Goal: Complete application form: Complete application form

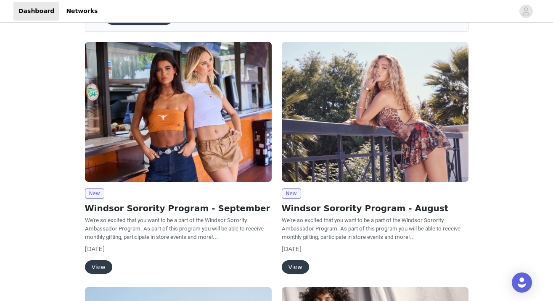
scroll to position [55, 0]
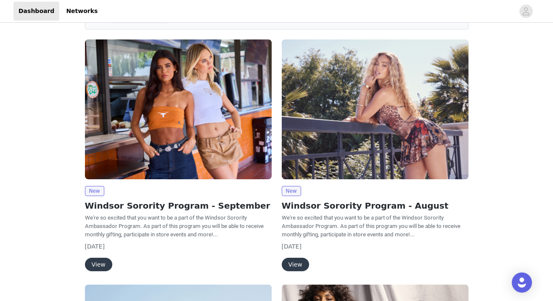
click at [97, 266] on button "View" at bounding box center [98, 264] width 27 height 13
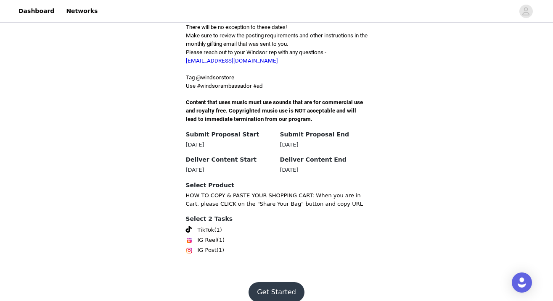
scroll to position [254, 0]
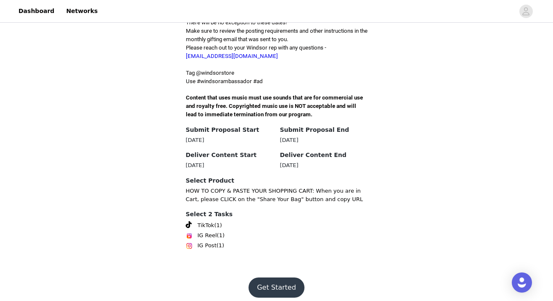
click at [207, 221] on span "TikTok" at bounding box center [205, 225] width 17 height 8
click at [273, 278] on button "Get Started" at bounding box center [276, 288] width 56 height 20
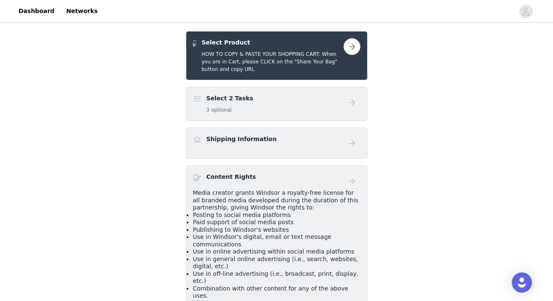
scroll to position [170, 0]
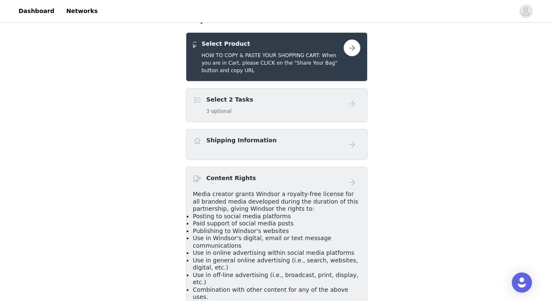
click at [346, 39] on button "button" at bounding box center [351, 47] width 17 height 17
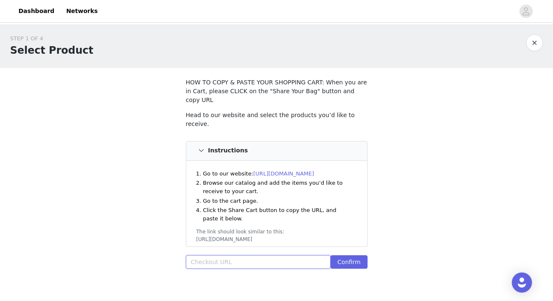
click at [245, 255] on input "text" at bounding box center [258, 261] width 145 height 13
paste input "[URL][DOMAIN_NAME]"
type input "[URL][DOMAIN_NAME]"
click at [357, 255] on button "Confirm" at bounding box center [348, 261] width 37 height 13
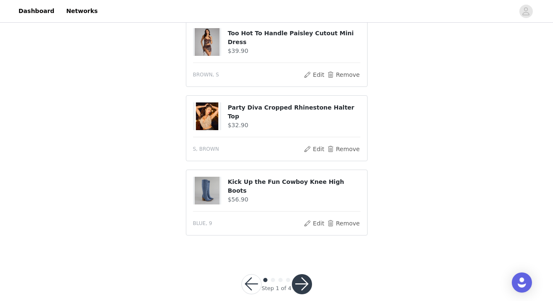
scroll to position [403, 0]
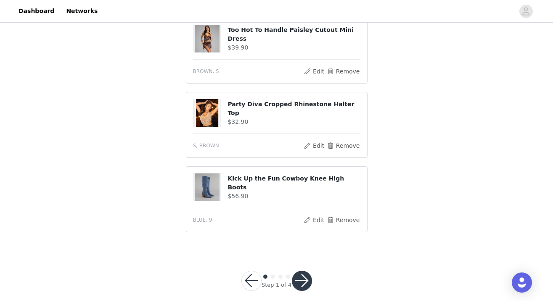
click at [303, 271] on button "button" at bounding box center [302, 281] width 20 height 20
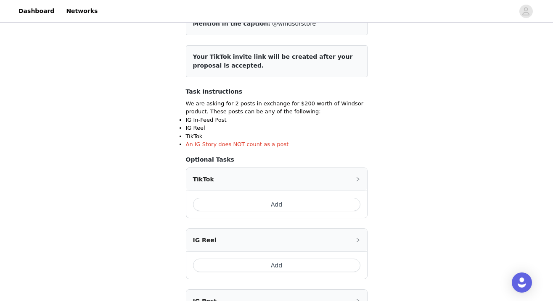
scroll to position [90, 0]
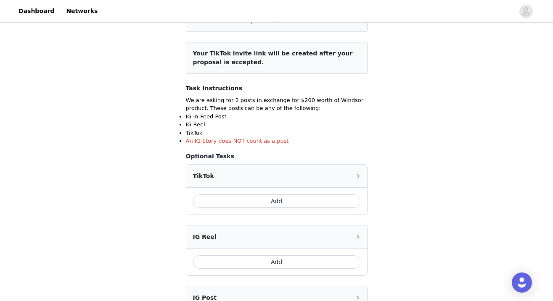
click at [284, 202] on button "Add" at bounding box center [276, 201] width 167 height 13
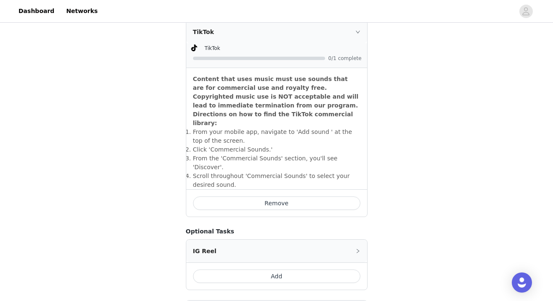
scroll to position [233, 0]
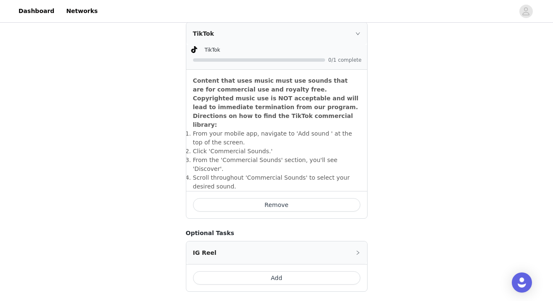
click at [316, 62] on div at bounding box center [277, 59] width 169 height 9
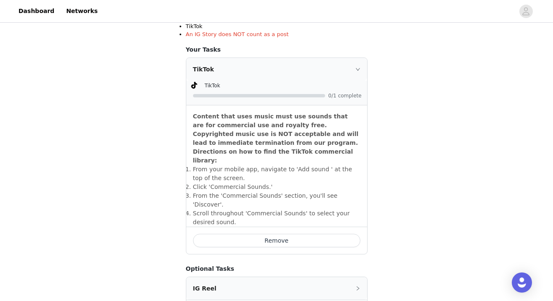
scroll to position [218, 0]
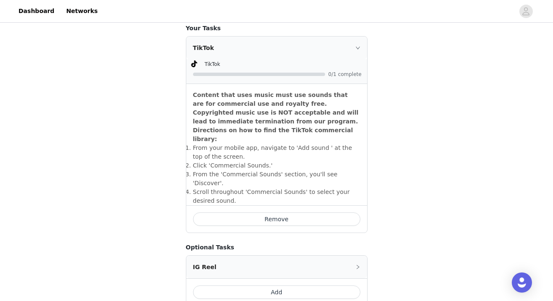
click at [358, 50] on icon "icon: right" at bounding box center [357, 47] width 5 height 5
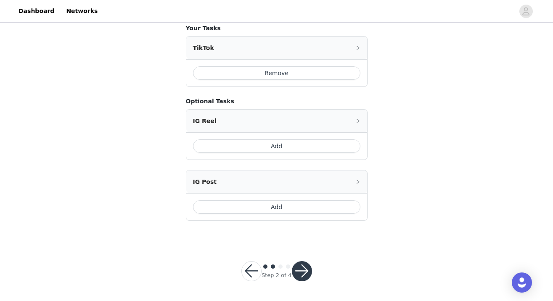
click at [300, 272] on button "button" at bounding box center [302, 271] width 20 height 20
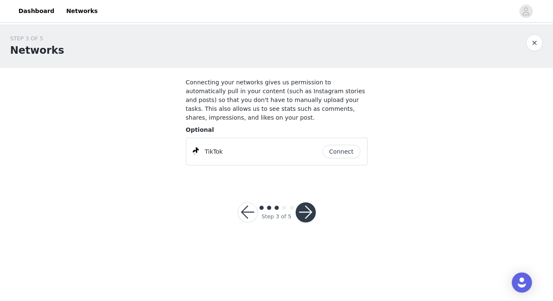
click at [336, 152] on button "Connect" at bounding box center [341, 151] width 38 height 13
click at [298, 211] on button "button" at bounding box center [305, 213] width 20 height 20
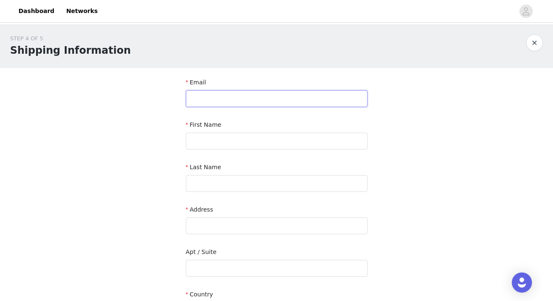
click at [224, 103] on input "text" at bounding box center [277, 98] width 182 height 17
type input "[EMAIL_ADDRESS][DOMAIN_NAME]"
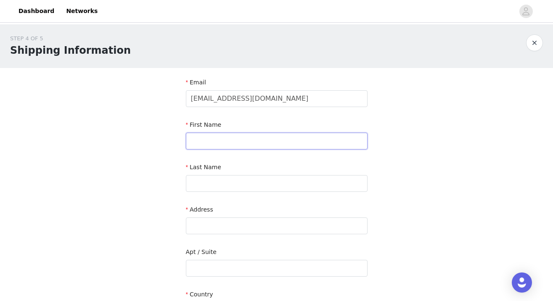
click at [208, 145] on input "text" at bounding box center [277, 141] width 182 height 17
type input "Ciera"
click at [214, 181] on input "text" at bounding box center [277, 183] width 182 height 17
type input "[PERSON_NAME]"
click at [225, 226] on input "text" at bounding box center [277, 226] width 182 height 17
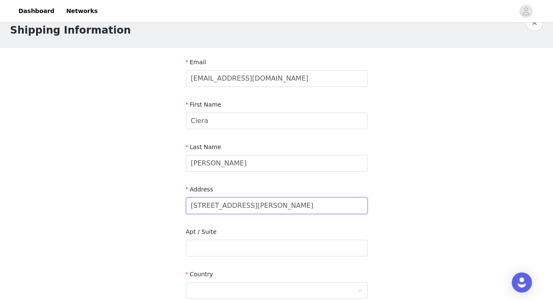
scroll to position [40, 0]
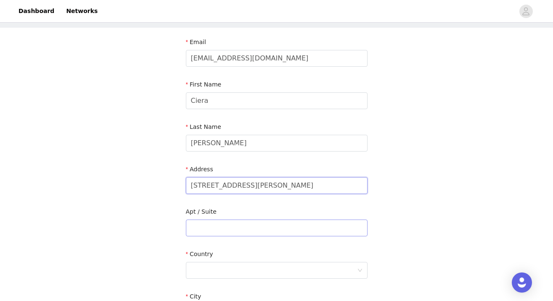
type input "[STREET_ADDRESS][PERSON_NAME]"
click at [208, 230] on input "text" at bounding box center [277, 228] width 182 height 17
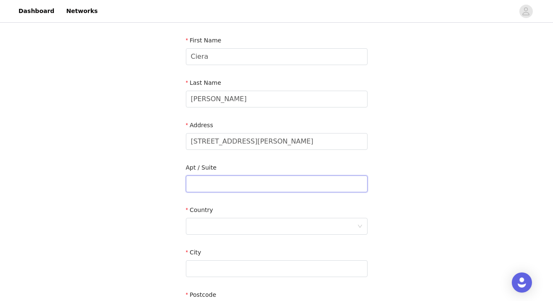
scroll to position [92, 0]
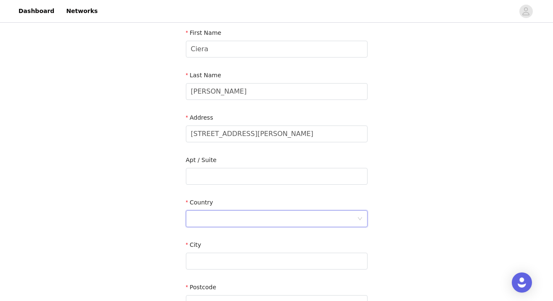
click at [213, 213] on div at bounding box center [274, 219] width 166 height 16
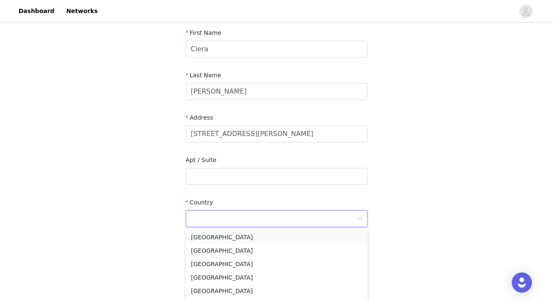
click at [226, 241] on li "[GEOGRAPHIC_DATA]" at bounding box center [277, 237] width 182 height 13
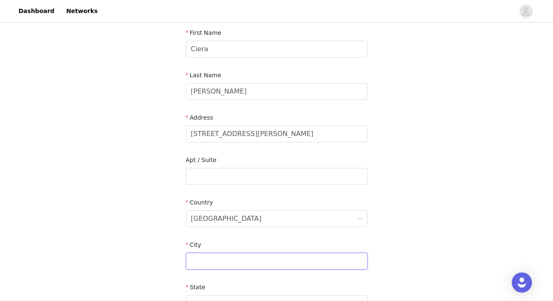
click at [203, 263] on input "text" at bounding box center [277, 261] width 182 height 17
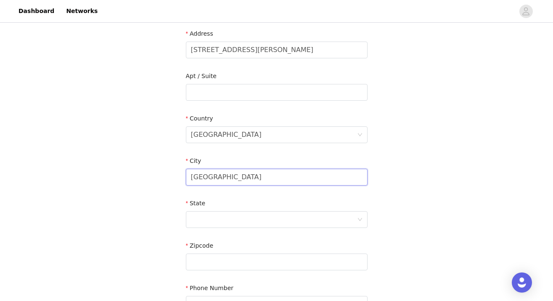
scroll to position [180, 0]
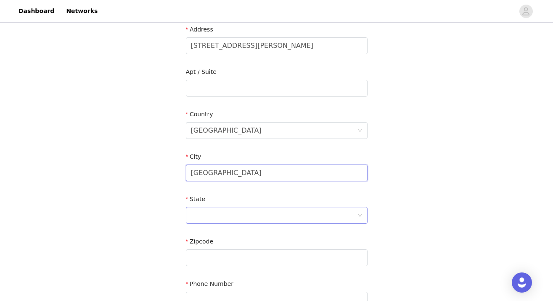
type input "[GEOGRAPHIC_DATA]"
click at [210, 215] on div at bounding box center [274, 216] width 166 height 16
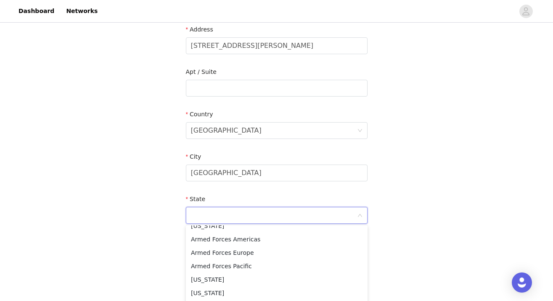
scroll to position [61, 0]
click at [211, 278] on li "[US_STATE]" at bounding box center [277, 280] width 182 height 13
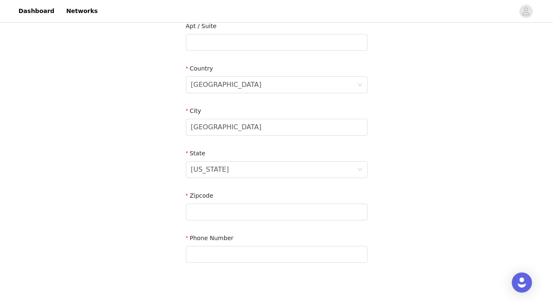
scroll to position [229, 0]
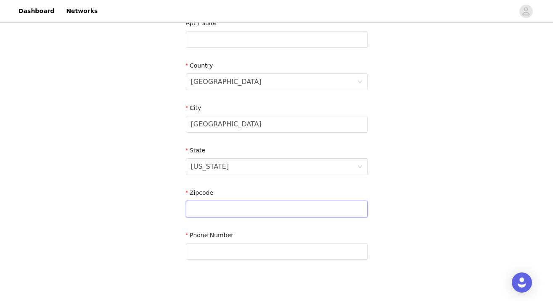
click at [207, 209] on input "text" at bounding box center [277, 209] width 182 height 17
type input "92109"
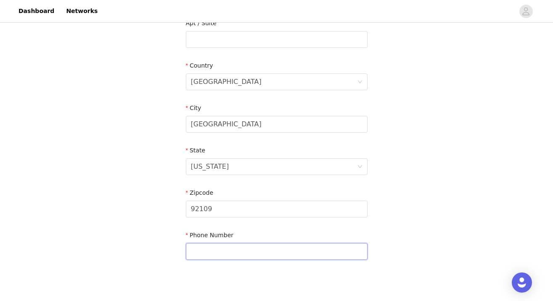
click at [211, 247] on input "text" at bounding box center [277, 251] width 182 height 17
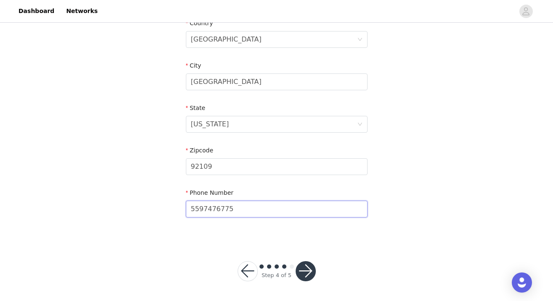
type input "5597476775"
click at [306, 276] on button "button" at bounding box center [305, 271] width 20 height 20
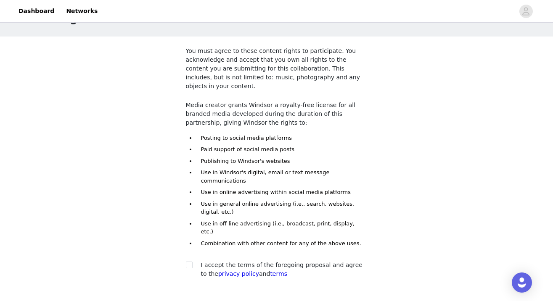
scroll to position [33, 0]
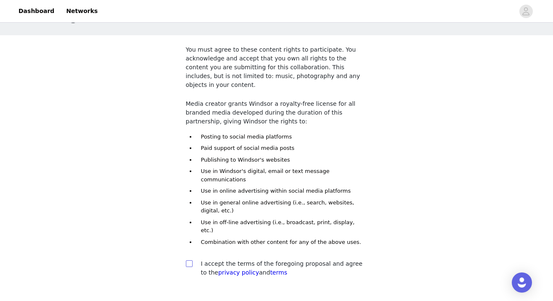
click at [187, 261] on input "checkbox" at bounding box center [189, 264] width 6 height 6
checkbox input "true"
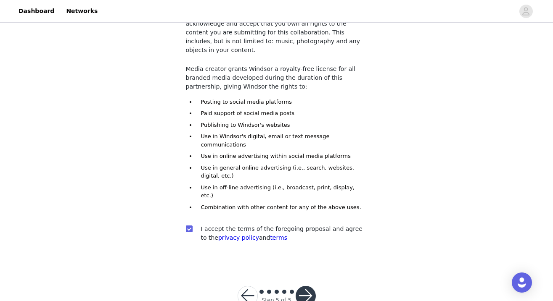
click at [309, 286] on button "button" at bounding box center [305, 296] width 20 height 20
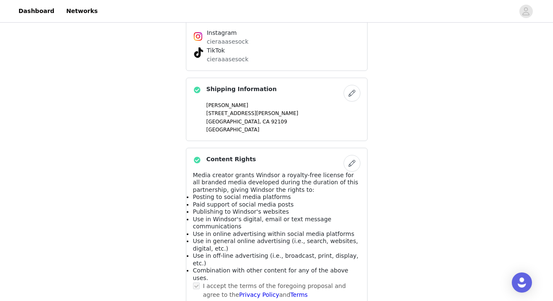
scroll to position [530, 0]
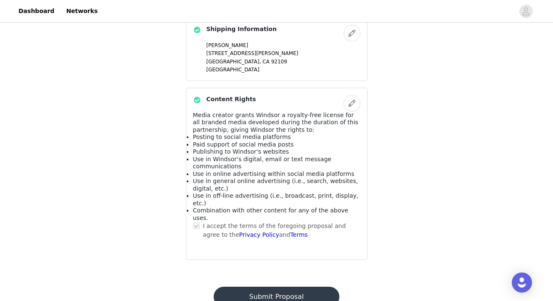
click at [301, 287] on button "Submit Proposal" at bounding box center [276, 297] width 126 height 20
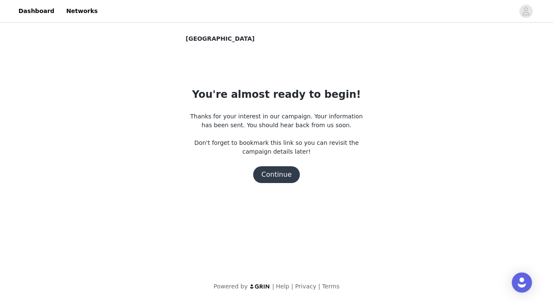
click at [276, 174] on button "Continue" at bounding box center [276, 174] width 47 height 17
